Goal: Task Accomplishment & Management: Use online tool/utility

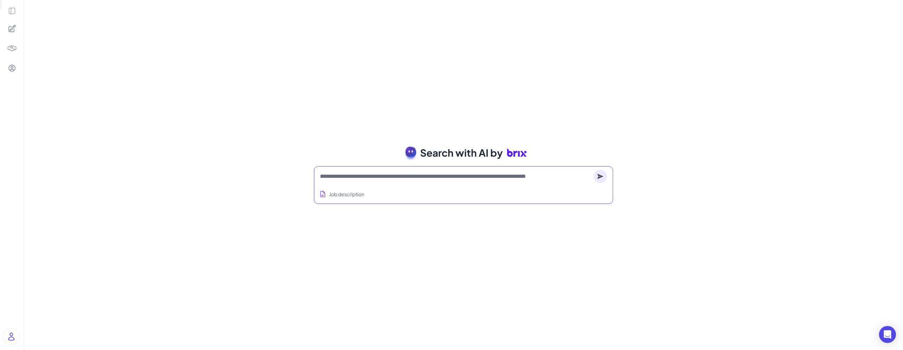
click at [337, 177] on textarea at bounding box center [455, 176] width 271 height 8
click at [327, 191] on button "Job description" at bounding box center [342, 194] width 48 height 13
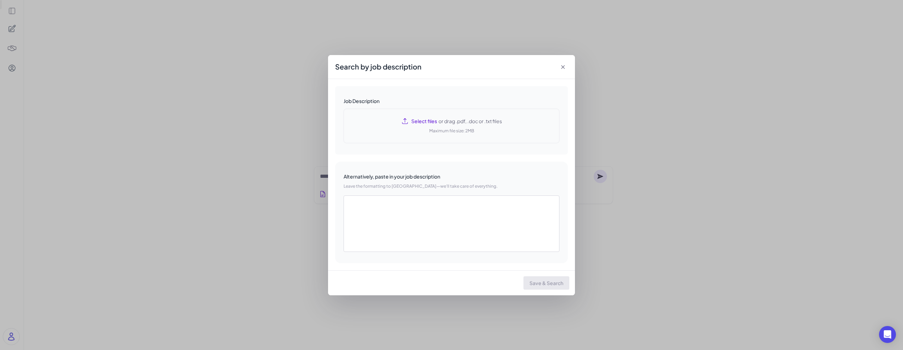
click at [424, 122] on span "Select files" at bounding box center [424, 120] width 26 height 7
click at [562, 67] on icon at bounding box center [562, 66] width 7 height 7
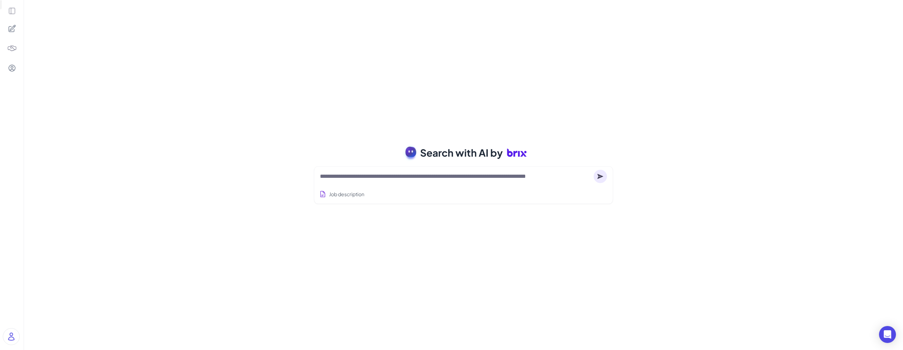
click at [11, 30] on icon at bounding box center [12, 28] width 8 height 8
click at [12, 7] on icon at bounding box center [12, 11] width 8 height 8
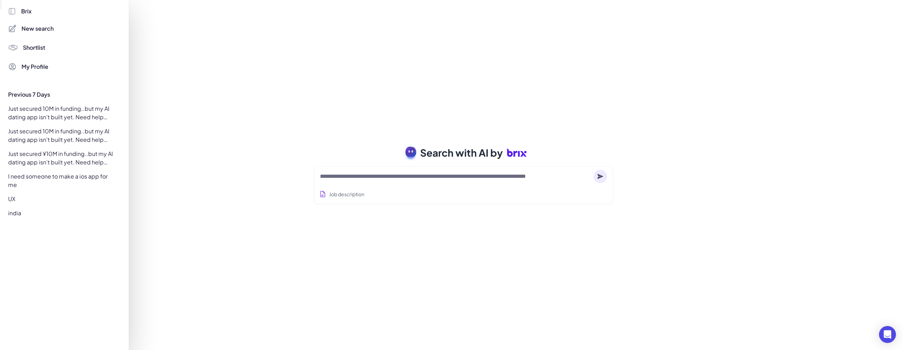
click at [47, 108] on div "Just secured 10M in funding..but my AI dating app isn’t built yet. Need help bu…" at bounding box center [62, 113] width 117 height 20
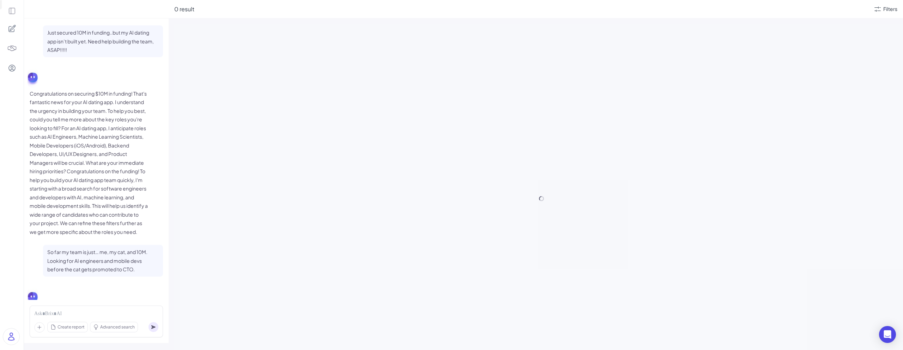
click at [11, 24] on icon at bounding box center [12, 28] width 8 height 8
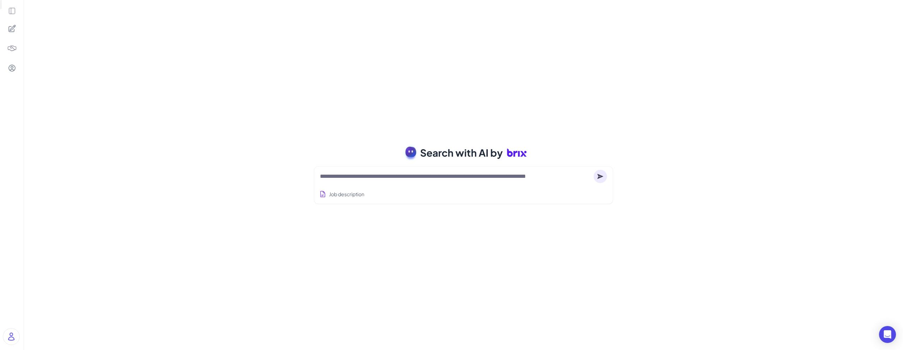
click at [393, 172] on textarea at bounding box center [455, 176] width 271 height 8
click at [487, 150] on span "Search with AI by" at bounding box center [461, 152] width 83 height 15
click at [507, 151] on icon at bounding box center [517, 153] width 20 height 20
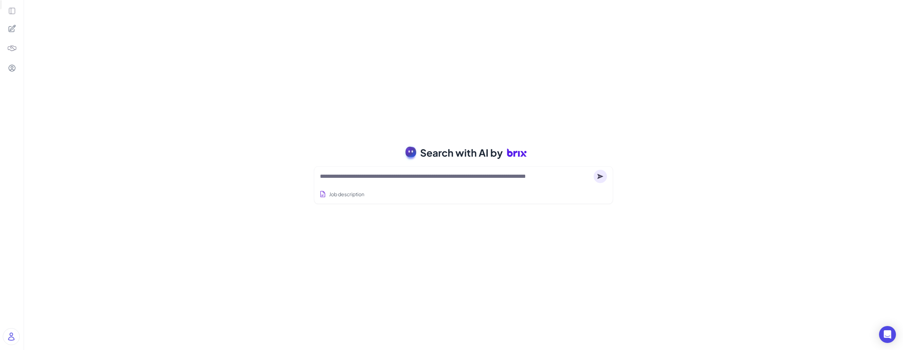
click at [514, 151] on icon at bounding box center [515, 154] width 4 height 6
click at [351, 177] on textarea at bounding box center [455, 176] width 271 height 8
click at [349, 177] on textarea at bounding box center [455, 176] width 271 height 8
click at [348, 191] on button "Job description" at bounding box center [342, 194] width 48 height 13
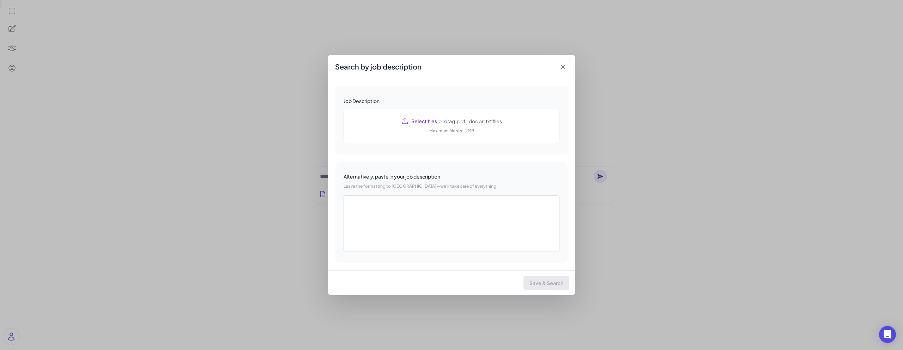
click at [564, 67] on icon at bounding box center [562, 66] width 7 height 7
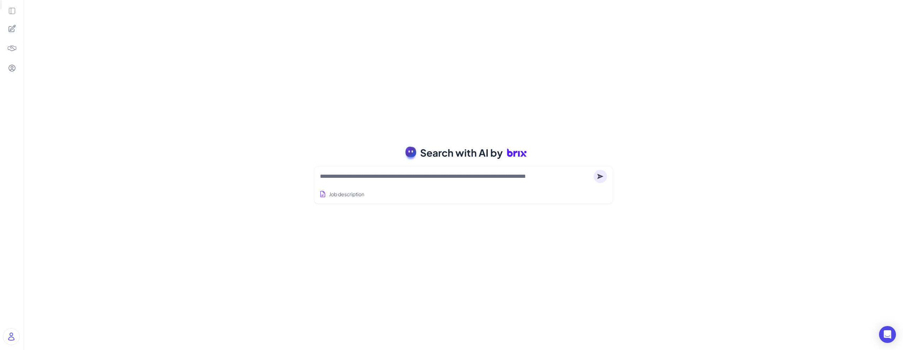
click at [459, 155] on span "Search with AI by" at bounding box center [461, 152] width 83 height 15
click at [511, 157] on icon at bounding box center [517, 153] width 20 height 20
click at [516, 155] on icon at bounding box center [517, 153] width 20 height 20
click at [420, 181] on div at bounding box center [463, 176] width 287 height 14
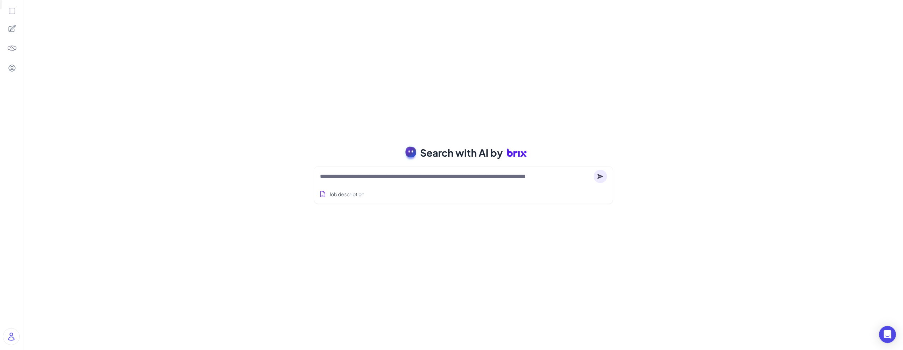
click at [414, 174] on textarea at bounding box center [455, 176] width 271 height 8
click at [339, 198] on button "Job description" at bounding box center [342, 194] width 48 height 13
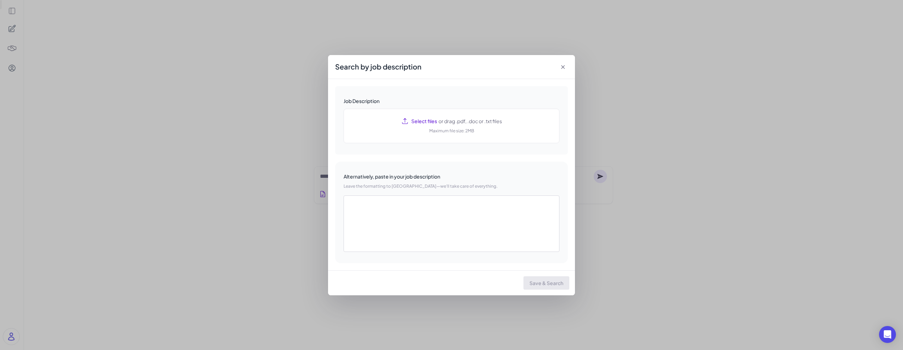
click at [269, 98] on div "Search by job description Job Description Select files or drag .pdf, .doc or .t…" at bounding box center [451, 175] width 903 height 350
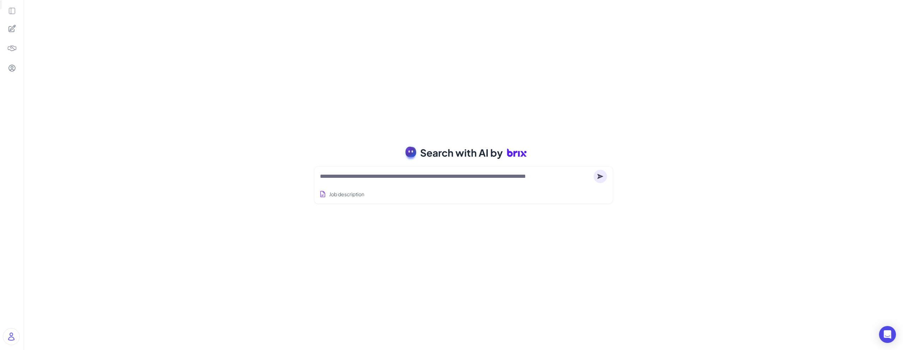
click at [15, 28] on icon at bounding box center [12, 28] width 8 height 8
click at [9, 28] on icon at bounding box center [12, 28] width 8 height 8
click at [14, 46] on img at bounding box center [12, 48] width 10 height 10
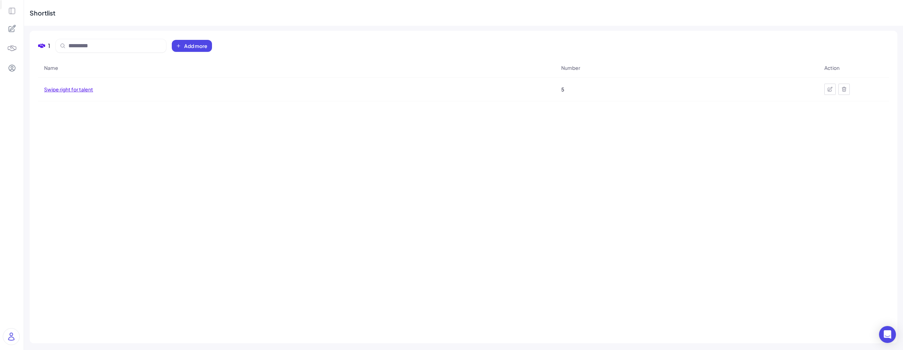
click at [75, 87] on span "Swipe right for talent" at bounding box center [68, 89] width 49 height 7
click at [75, 87] on div "Name Number Action Swipe right for talent 5" at bounding box center [463, 196] width 851 height 276
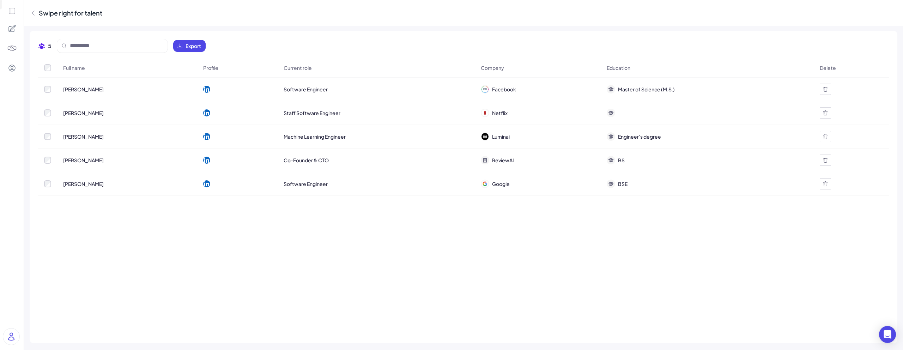
click at [492, 89] on span "Facebook" at bounding box center [504, 89] width 24 height 7
click at [563, 89] on div "Facebook" at bounding box center [537, 89] width 125 height 20
click at [825, 91] on icon at bounding box center [825, 89] width 4 height 5
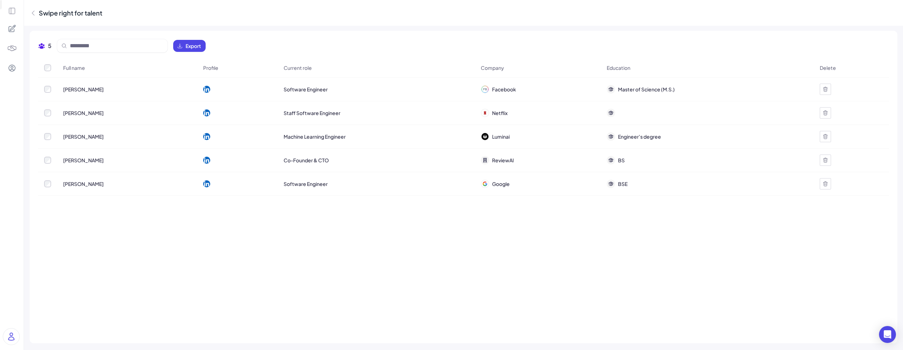
click at [825, 91] on icon at bounding box center [825, 89] width 4 height 5
click at [864, 70] on span "Ok" at bounding box center [862, 67] width 7 height 6
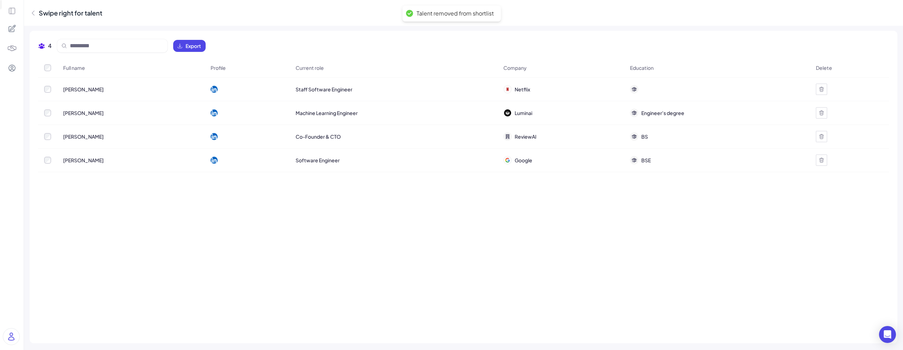
click at [821, 89] on icon at bounding box center [821, 89] width 6 height 6
click at [859, 67] on span "Ok" at bounding box center [858, 67] width 7 height 6
click at [822, 88] on icon at bounding box center [821, 89] width 6 height 6
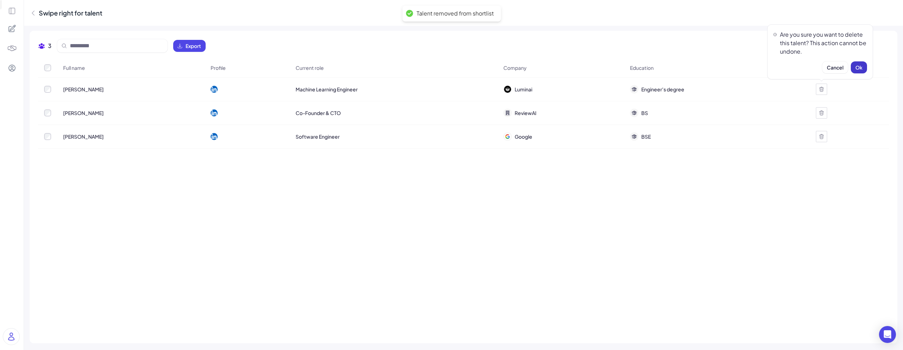
click at [862, 65] on button "Ok" at bounding box center [859, 67] width 16 height 12
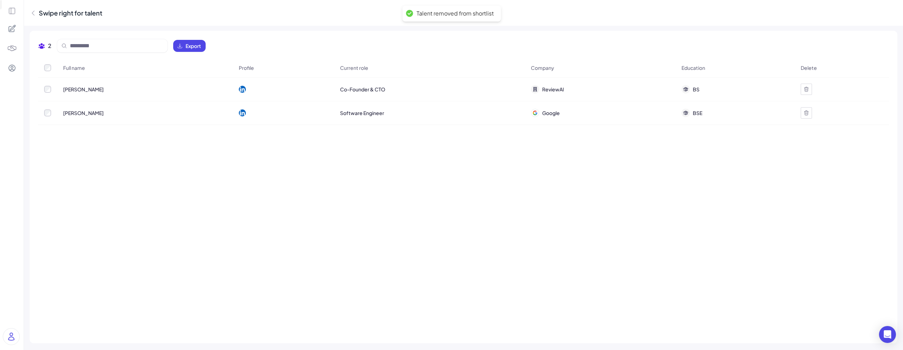
click at [805, 89] on icon at bounding box center [806, 89] width 4 height 5
click at [844, 66] on span "Ok" at bounding box center [842, 67] width 7 height 6
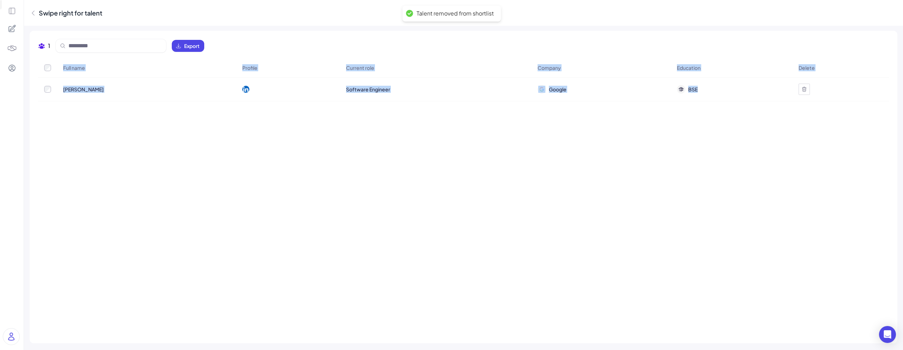
click at [802, 92] on div at bounding box center [803, 89] width 11 height 11
click at [843, 68] on span "Ok" at bounding box center [840, 67] width 7 height 6
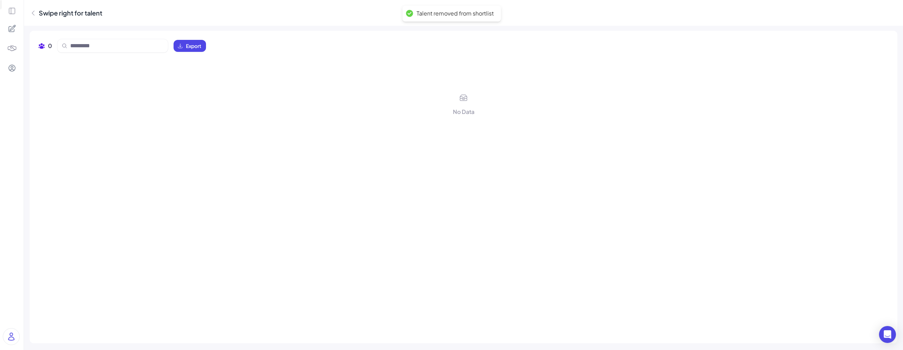
click at [371, 124] on div "No Data" at bounding box center [463, 196] width 851 height 276
click at [9, 14] on icon at bounding box center [12, 11] width 8 height 8
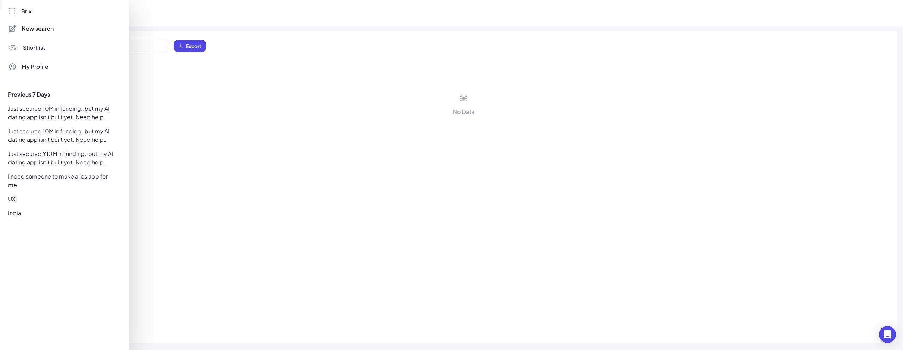
click at [36, 29] on span "New search" at bounding box center [38, 28] width 32 height 8
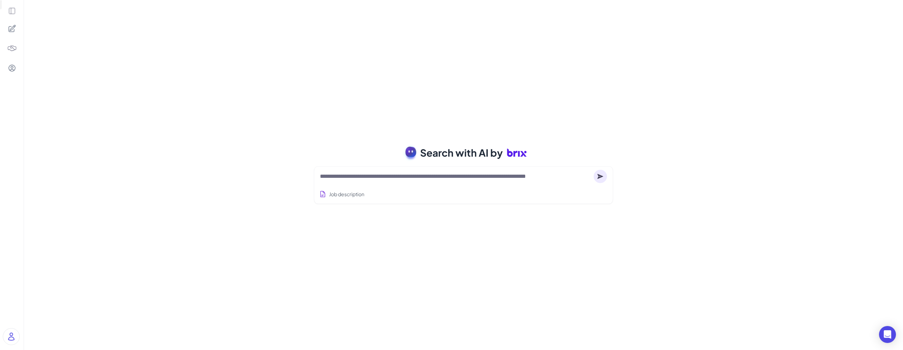
click at [423, 161] on h1 "Search with AI by" at bounding box center [473, 153] width 106 height 20
click at [433, 154] on span "Search with AI by" at bounding box center [461, 152] width 83 height 15
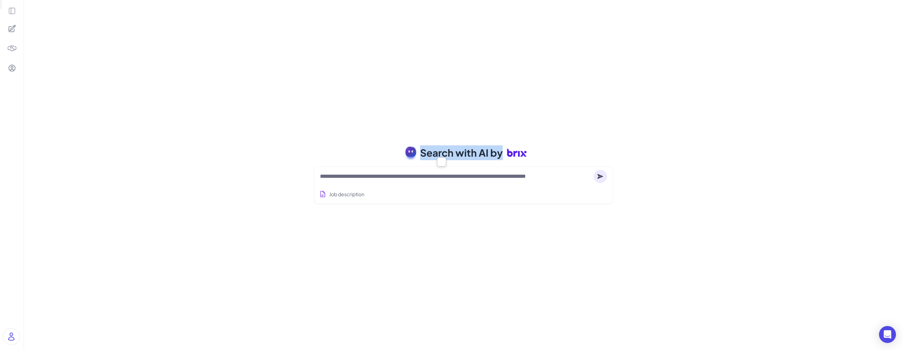
click at [458, 153] on span "Search with AI by" at bounding box center [461, 152] width 83 height 15
click at [469, 152] on span "Search with AI by" at bounding box center [461, 152] width 83 height 15
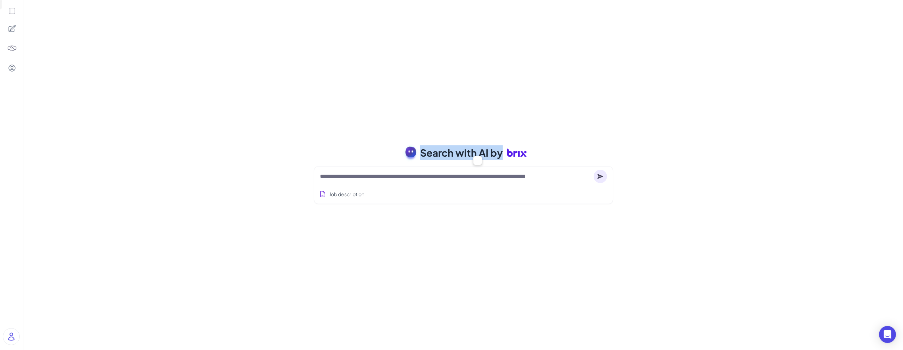
click at [469, 152] on span "Search with AI by" at bounding box center [461, 152] width 83 height 15
click at [565, 108] on div "Search with AI by Job description Job Titles Location Years of Experience Techn…" at bounding box center [463, 175] width 879 height 350
